Goal: Transaction & Acquisition: Purchase product/service

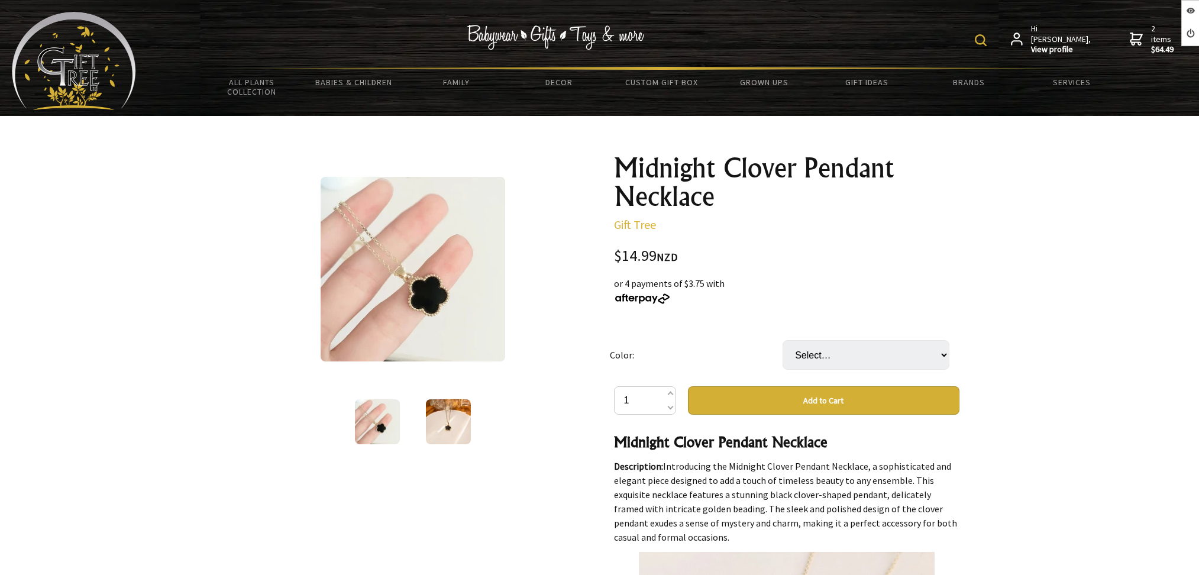
scroll to position [237, 0]
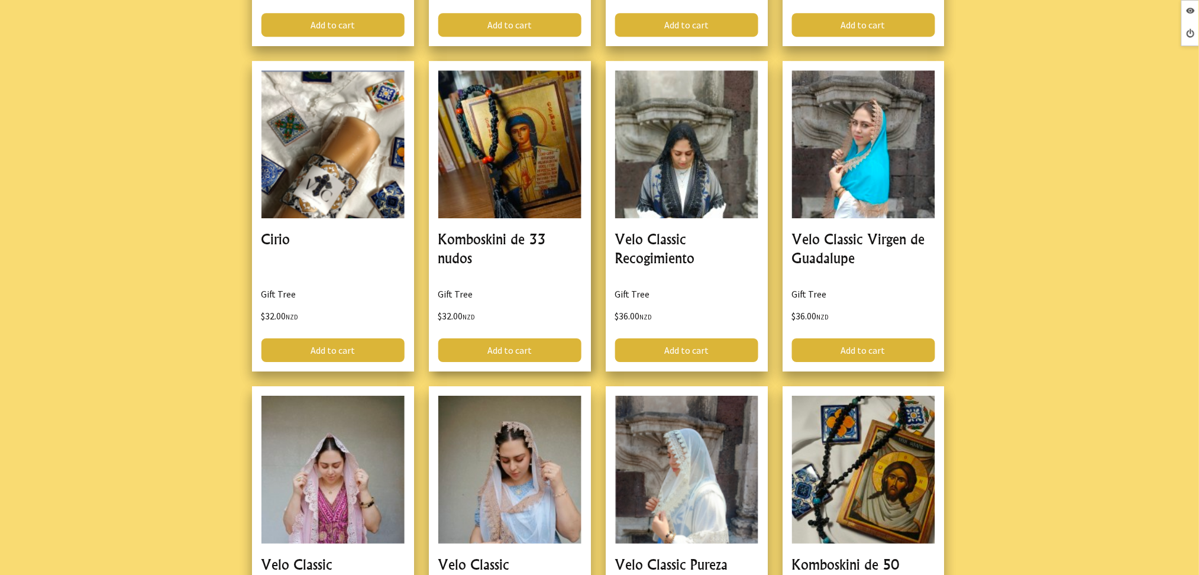
scroll to position [3154, 0]
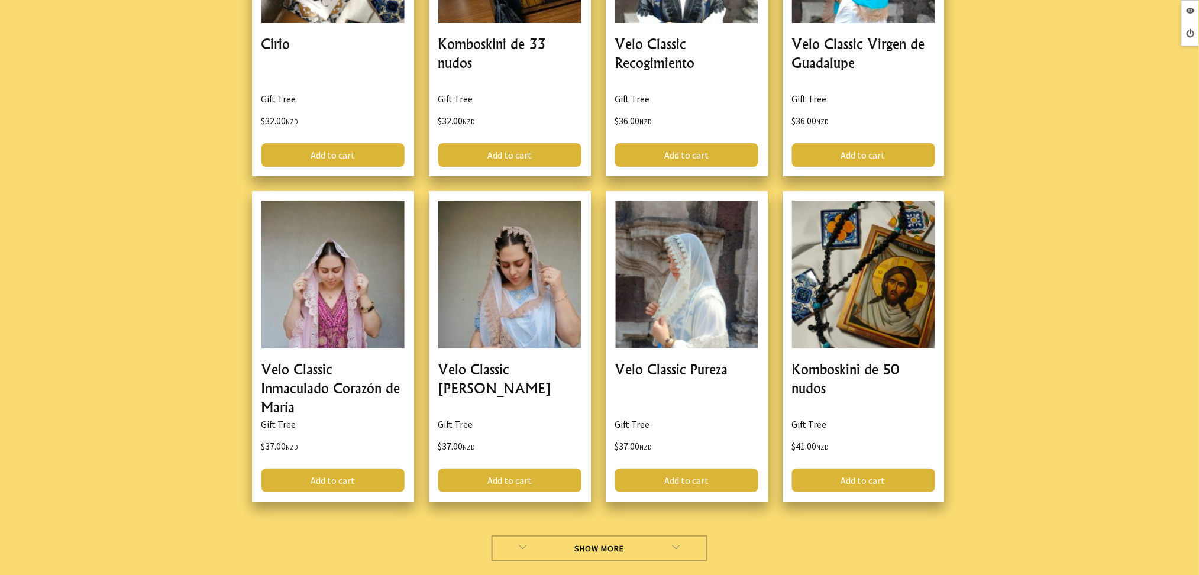
click at [535, 535] on link "Show More" at bounding box center [600, 548] width 216 height 26
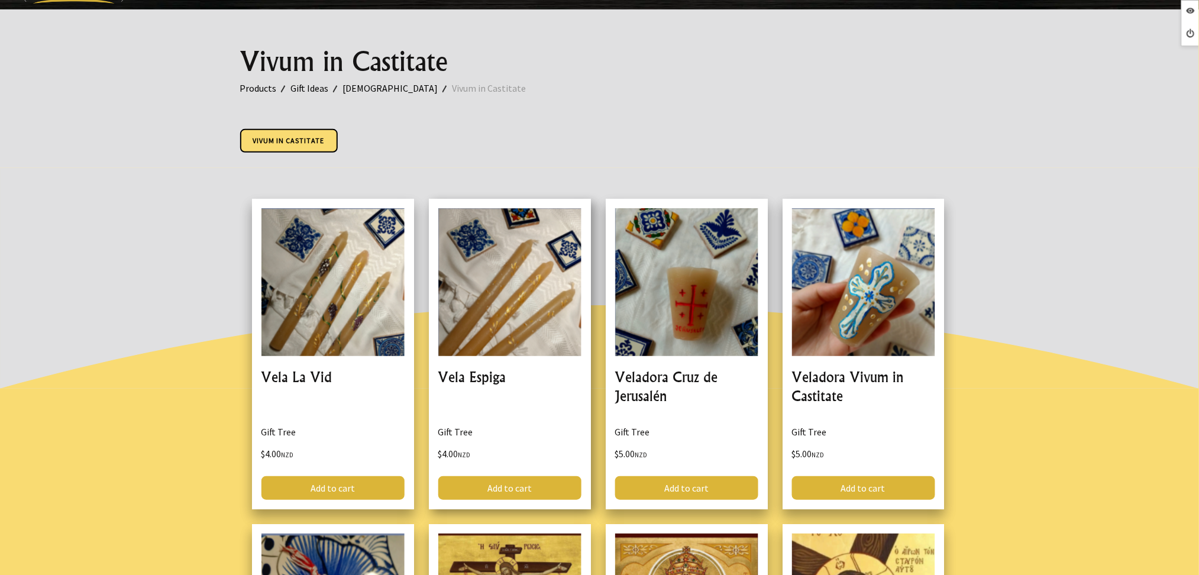
scroll to position [79, 0]
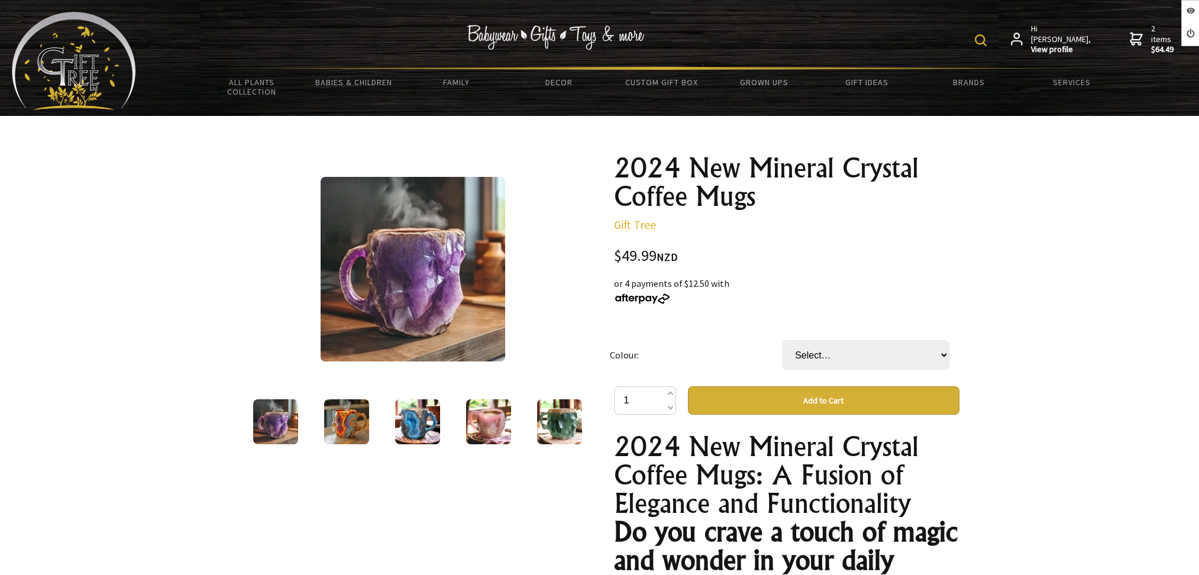
scroll to position [237, 0]
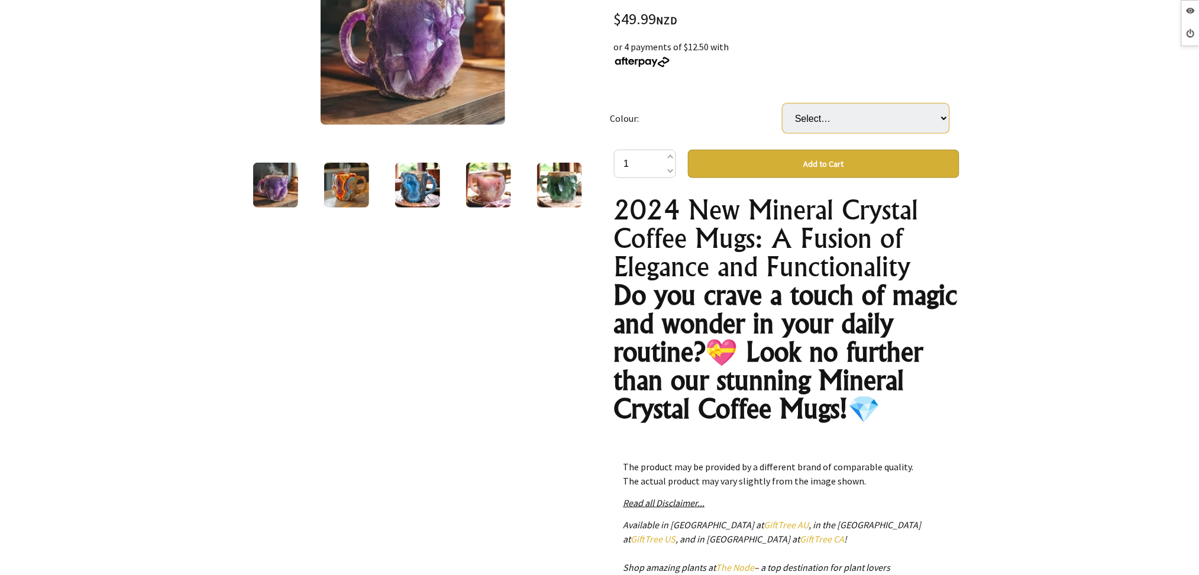
drag, startPoint x: 836, startPoint y: 106, endPoint x: 833, endPoint y: 114, distance: 7.7
click at [835, 110] on select "Select… Amethyst (Purple) Tiger Eye (Volcanic) Turquoise (Blue) Rose Quartz (Pi…" at bounding box center [866, 119] width 167 height 30
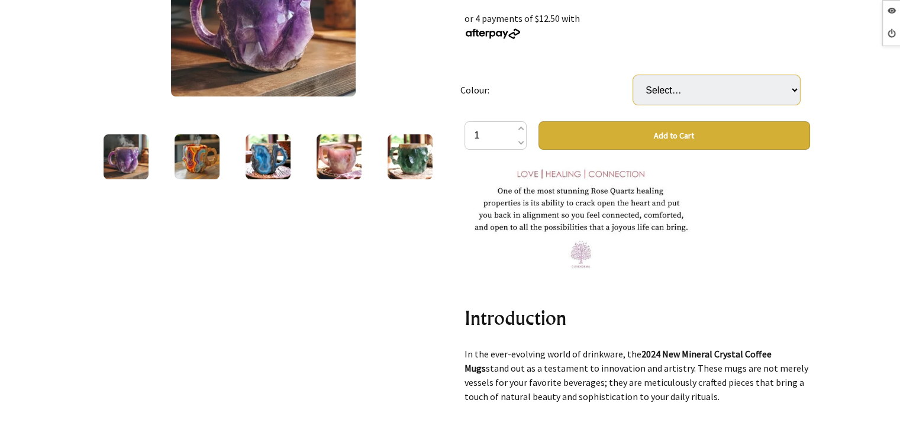
scroll to position [710, 0]
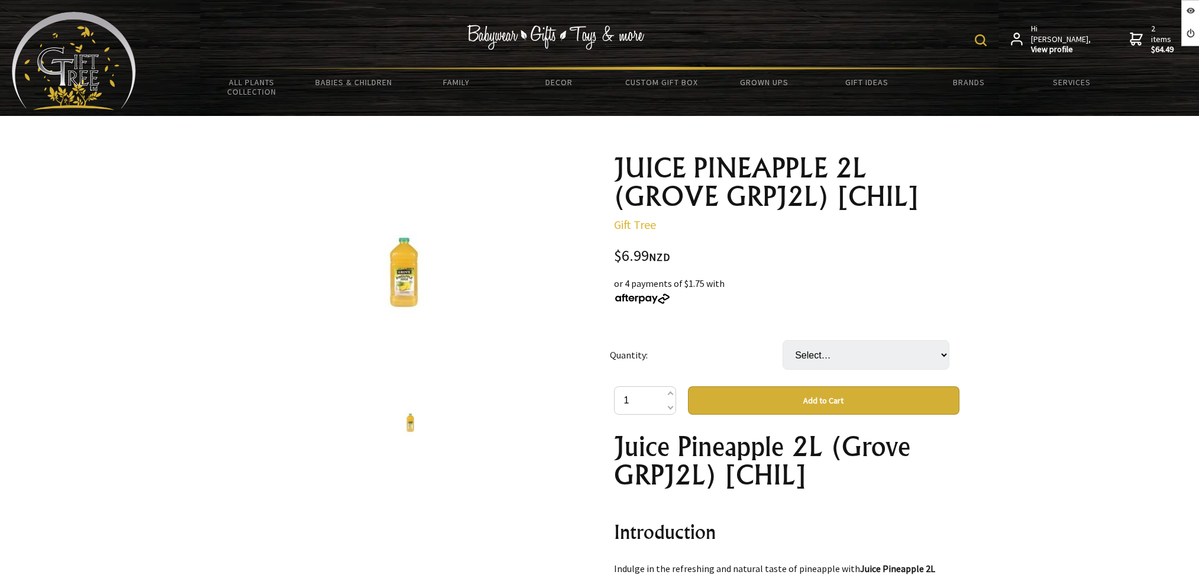
click at [833, 345] on select "Select… BTL CTN(6xBTL) (+ $34.95)" at bounding box center [866, 355] width 167 height 30
